Goal: Task Accomplishment & Management: Use online tool/utility

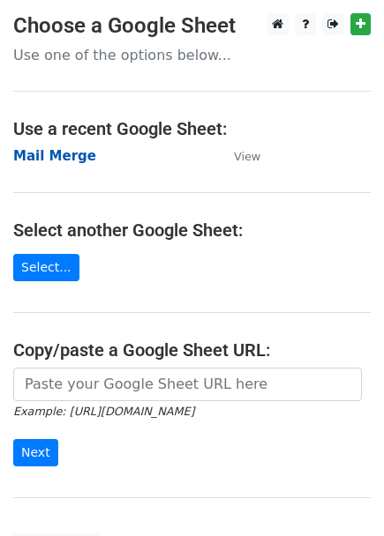
click at [70, 162] on strong "Mail Merge" at bounding box center [54, 156] width 83 height 16
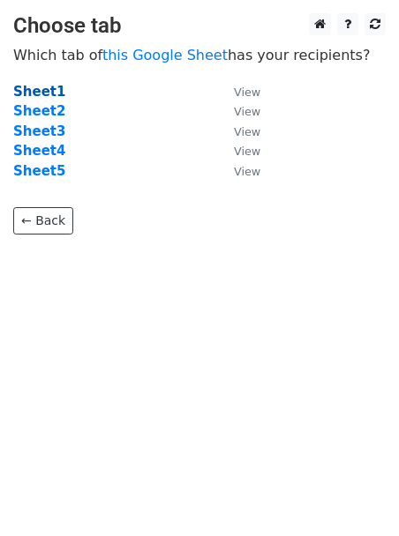
click at [33, 95] on strong "Sheet1" at bounding box center [39, 92] width 52 height 16
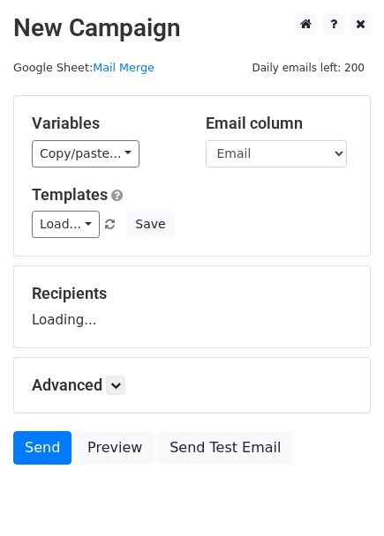
click at [44, 90] on main "New Campaign Daily emails left: 200 Google Sheet: Mail Merge Variables Copy/pas…" at bounding box center [192, 243] width 384 height 460
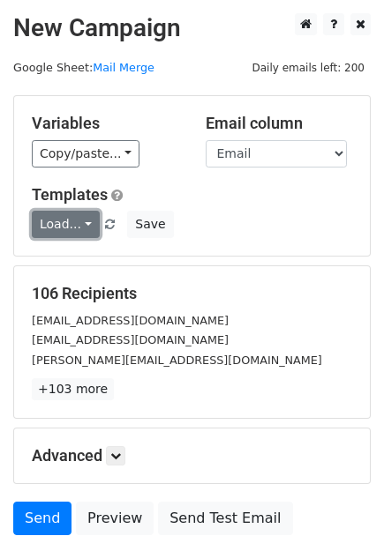
click at [76, 220] on link "Load..." at bounding box center [66, 224] width 68 height 27
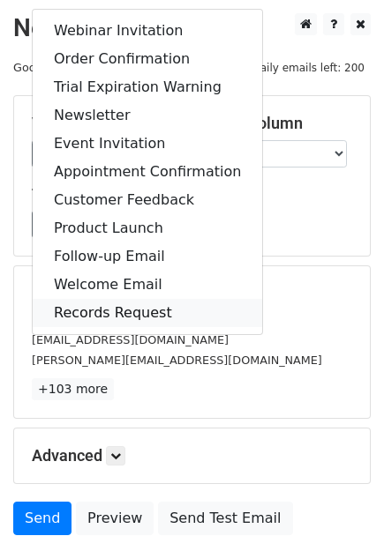
click at [89, 312] on link "Records Request" at bounding box center [147, 313] width 229 height 28
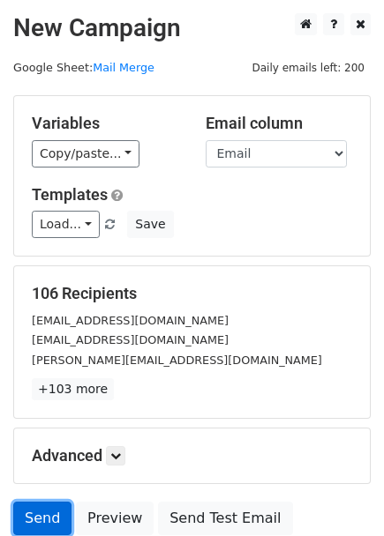
click at [41, 520] on link "Send" at bounding box center [42, 519] width 58 height 34
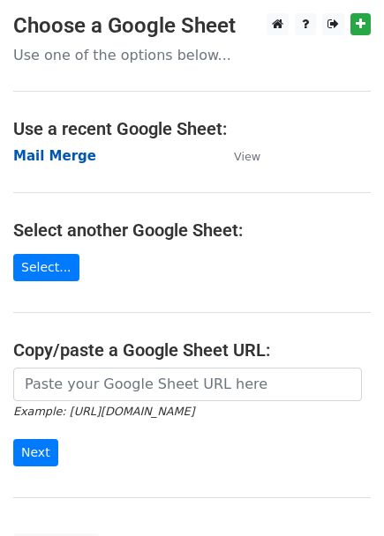
click at [65, 160] on strong "Mail Merge" at bounding box center [54, 156] width 83 height 16
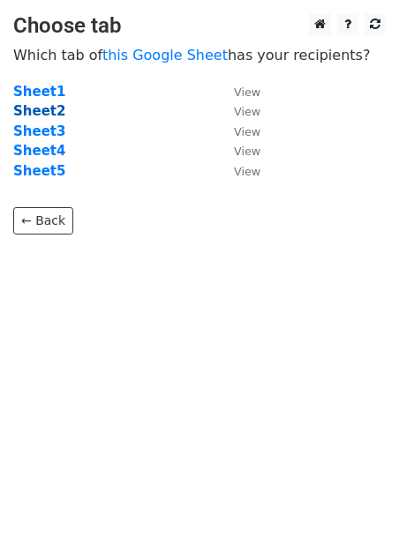
click at [41, 115] on strong "Sheet2" at bounding box center [39, 111] width 52 height 16
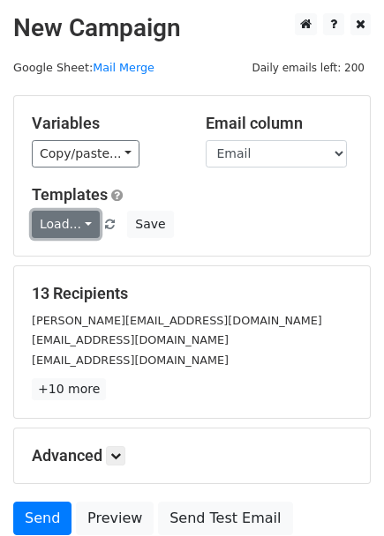
click at [56, 228] on link "Load..." at bounding box center [66, 224] width 68 height 27
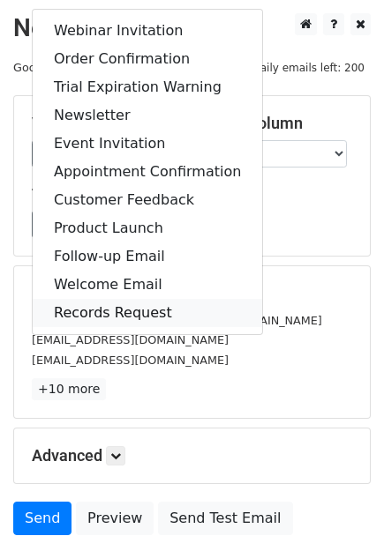
click at [94, 315] on link "Records Request" at bounding box center [147, 313] width 229 height 28
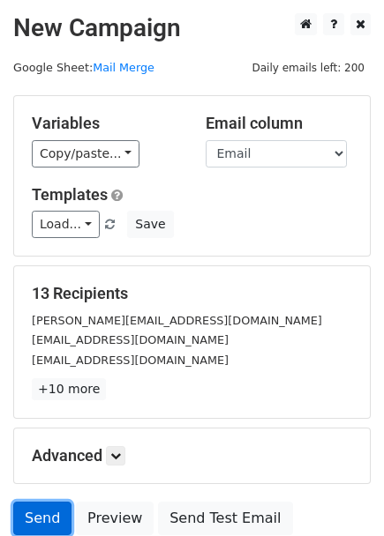
click at [54, 520] on link "Send" at bounding box center [42, 519] width 58 height 34
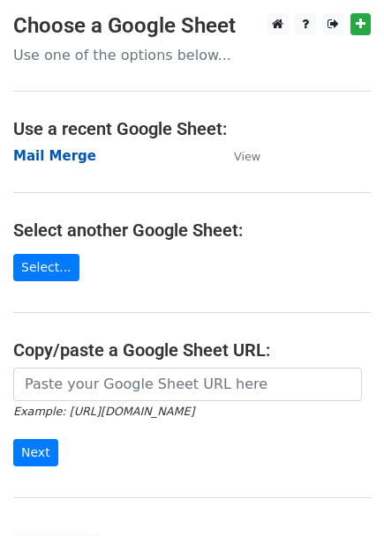
click at [54, 155] on strong "Mail Merge" at bounding box center [54, 156] width 83 height 16
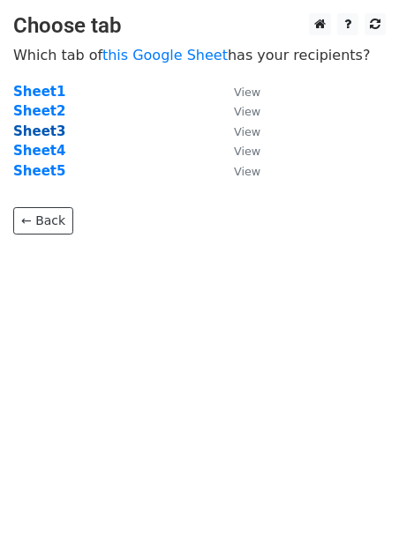
click at [43, 133] on strong "Sheet3" at bounding box center [39, 131] width 52 height 16
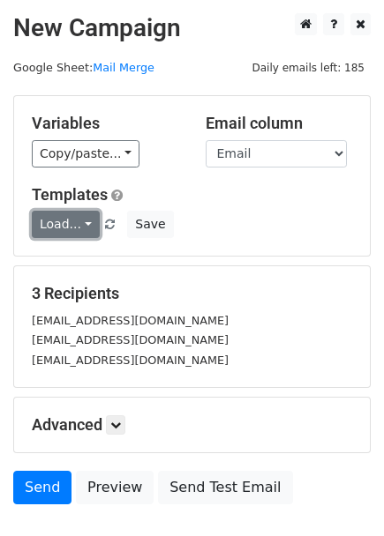
click at [79, 218] on link "Load..." at bounding box center [66, 224] width 68 height 27
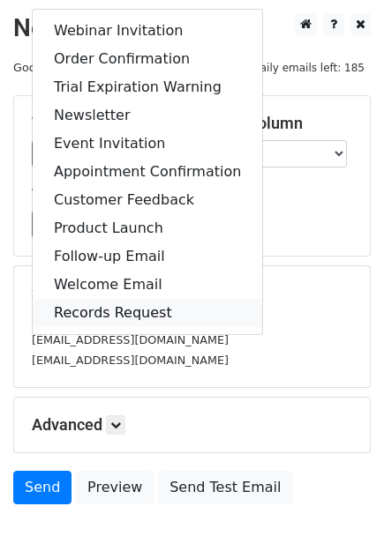
click at [100, 307] on link "Records Request" at bounding box center [147, 313] width 229 height 28
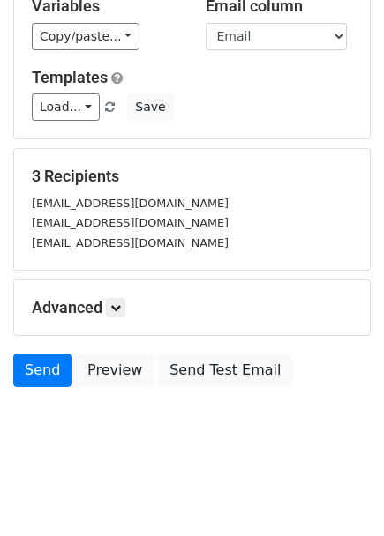
scroll to position [118, 0]
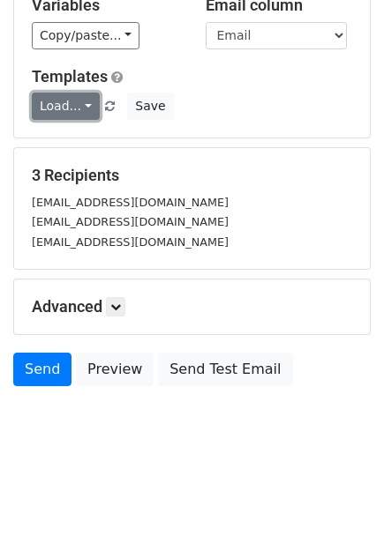
click at [82, 107] on link "Load..." at bounding box center [66, 106] width 68 height 27
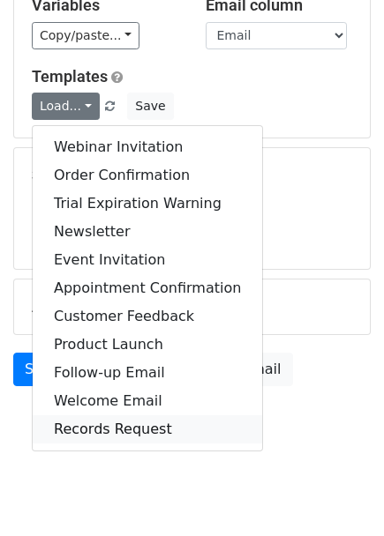
click at [98, 429] on link "Records Request" at bounding box center [147, 429] width 229 height 28
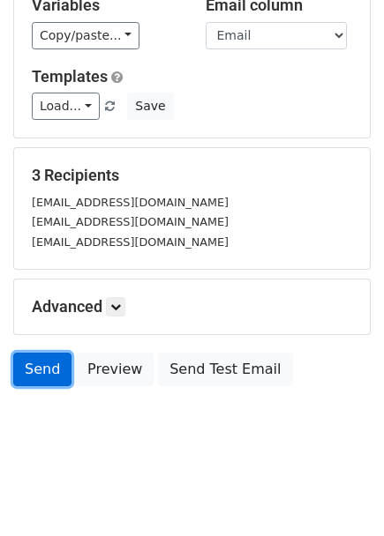
click at [41, 366] on link "Send" at bounding box center [42, 370] width 58 height 34
